Goal: Task Accomplishment & Management: Manage account settings

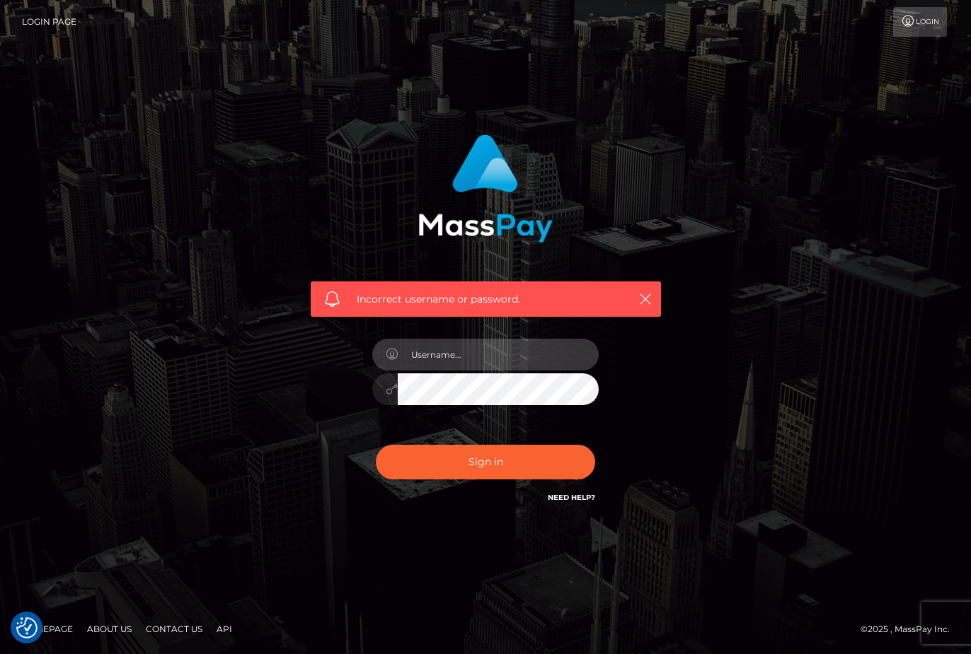
type input "marlee.baby@hotmail.ca"
click at [485, 462] on button "Sign in" at bounding box center [485, 462] width 219 height 35
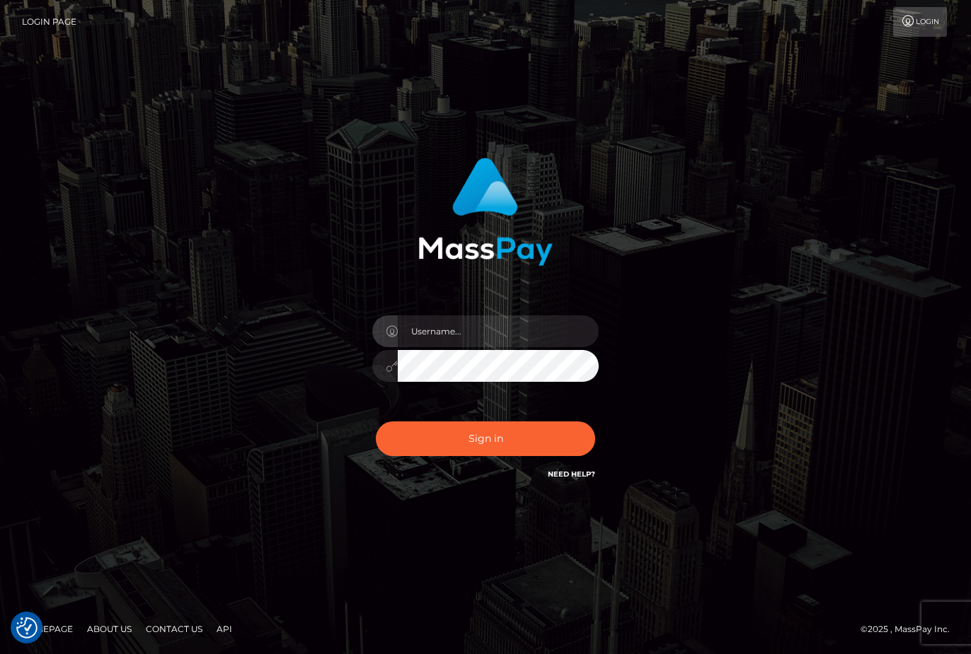
click at [664, 348] on div "Sign in" at bounding box center [485, 320] width 371 height 346
click at [572, 473] on link "Need Help?" at bounding box center [571, 474] width 47 height 9
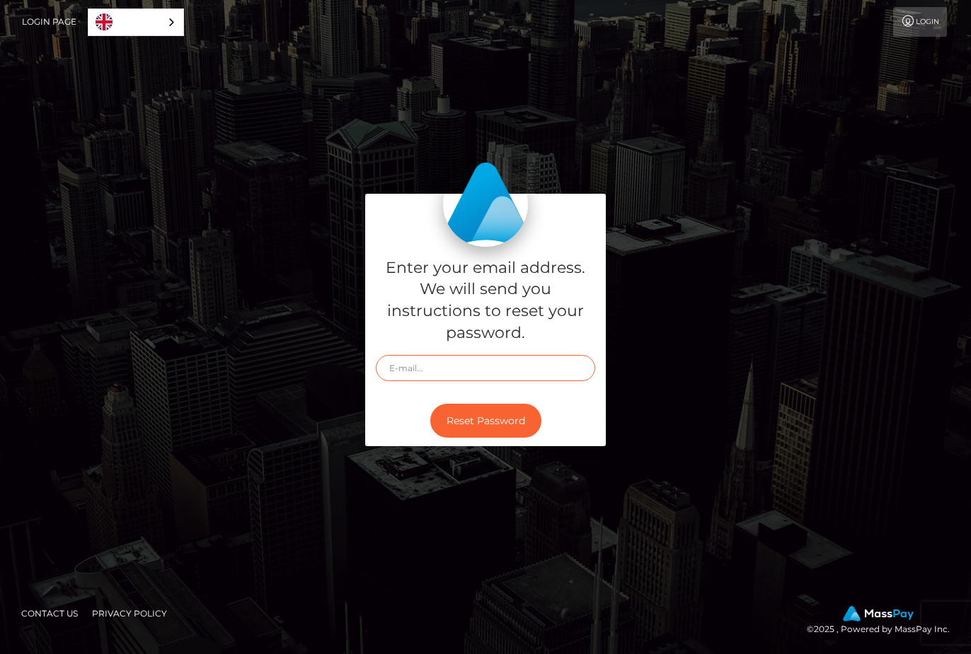
type input "[DOMAIN_NAME][EMAIL_ADDRESS][DOMAIN_NAME]"
click at [500, 424] on button "Reset Password" at bounding box center [485, 421] width 111 height 35
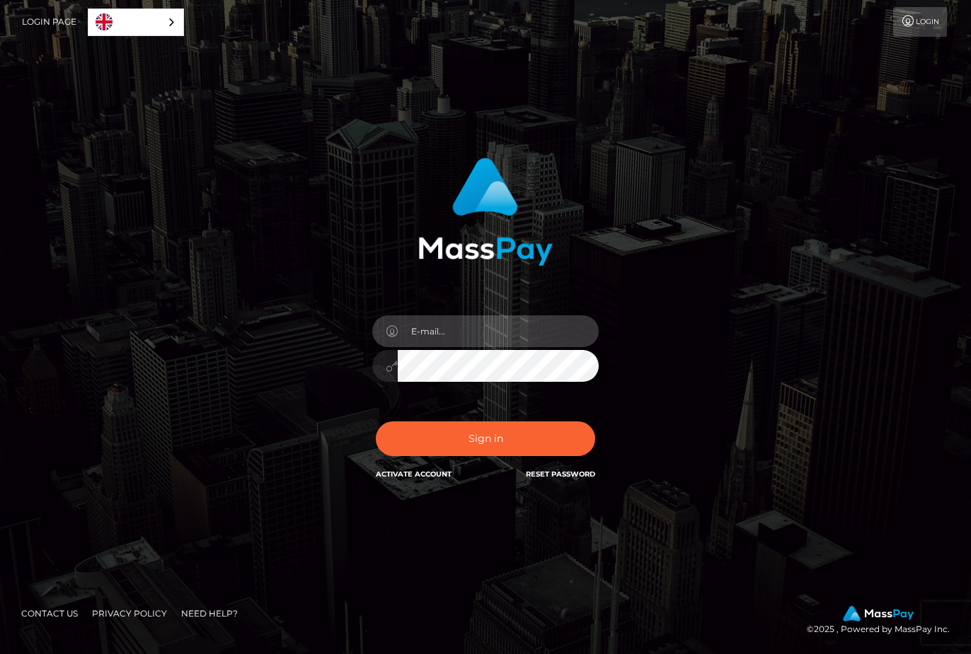
type input "[DOMAIN_NAME][EMAIL_ADDRESS][DOMAIN_NAME]"
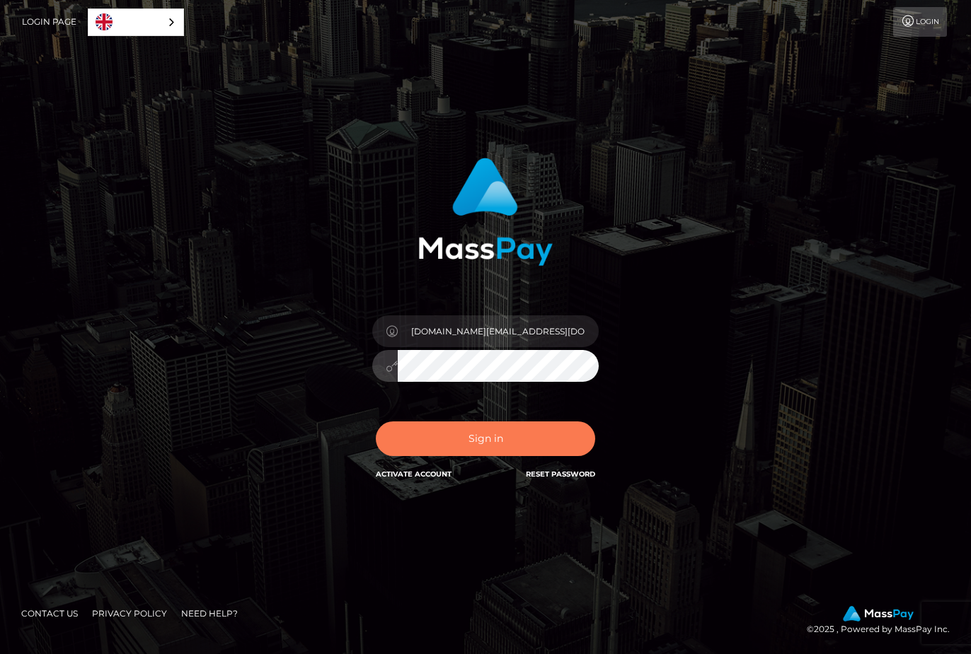
click at [492, 444] on button "Sign in" at bounding box center [485, 439] width 219 height 35
